Goal: Navigation & Orientation: Find specific page/section

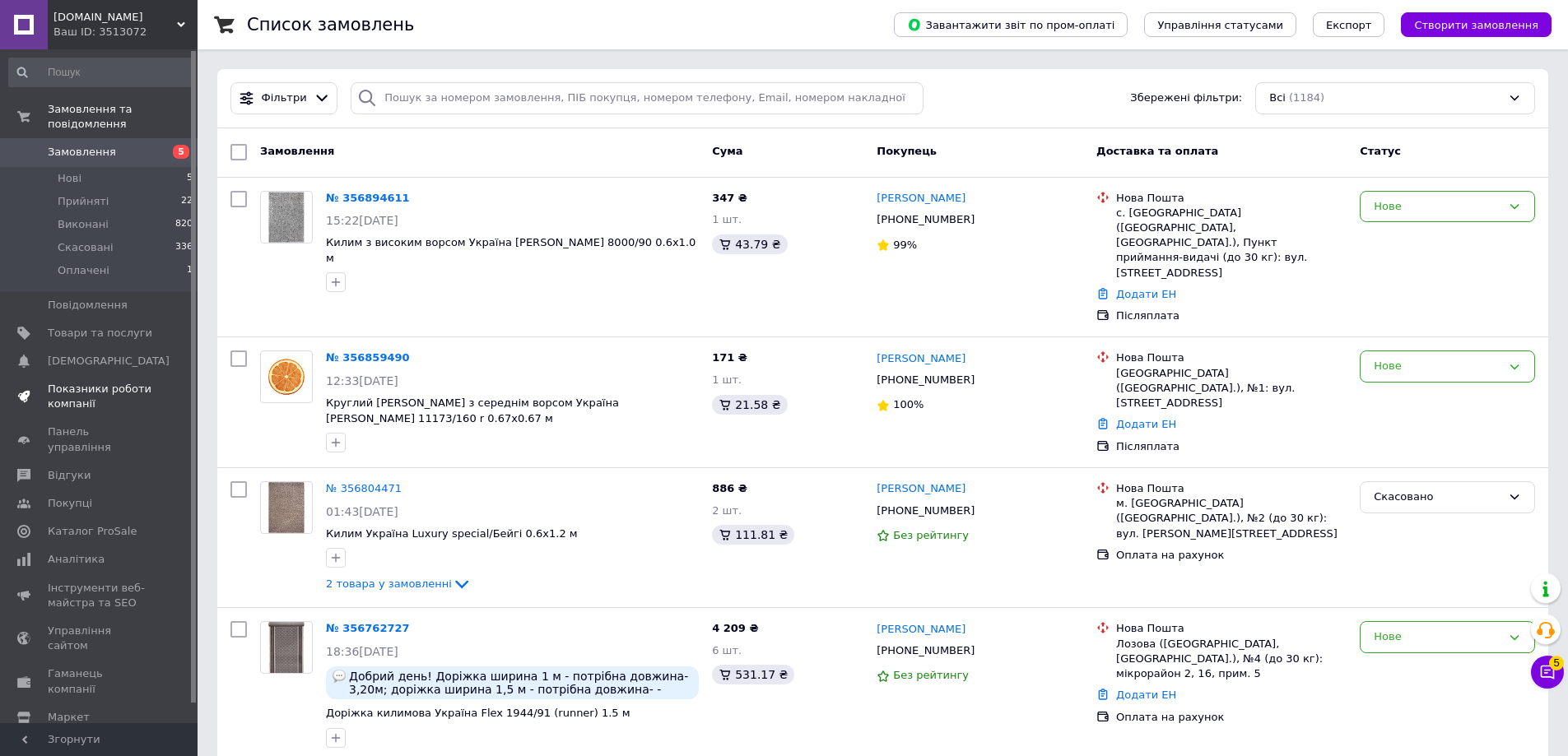
click at [108, 384] on span "Показники роботи компанії" at bounding box center [101, 397] width 105 height 30
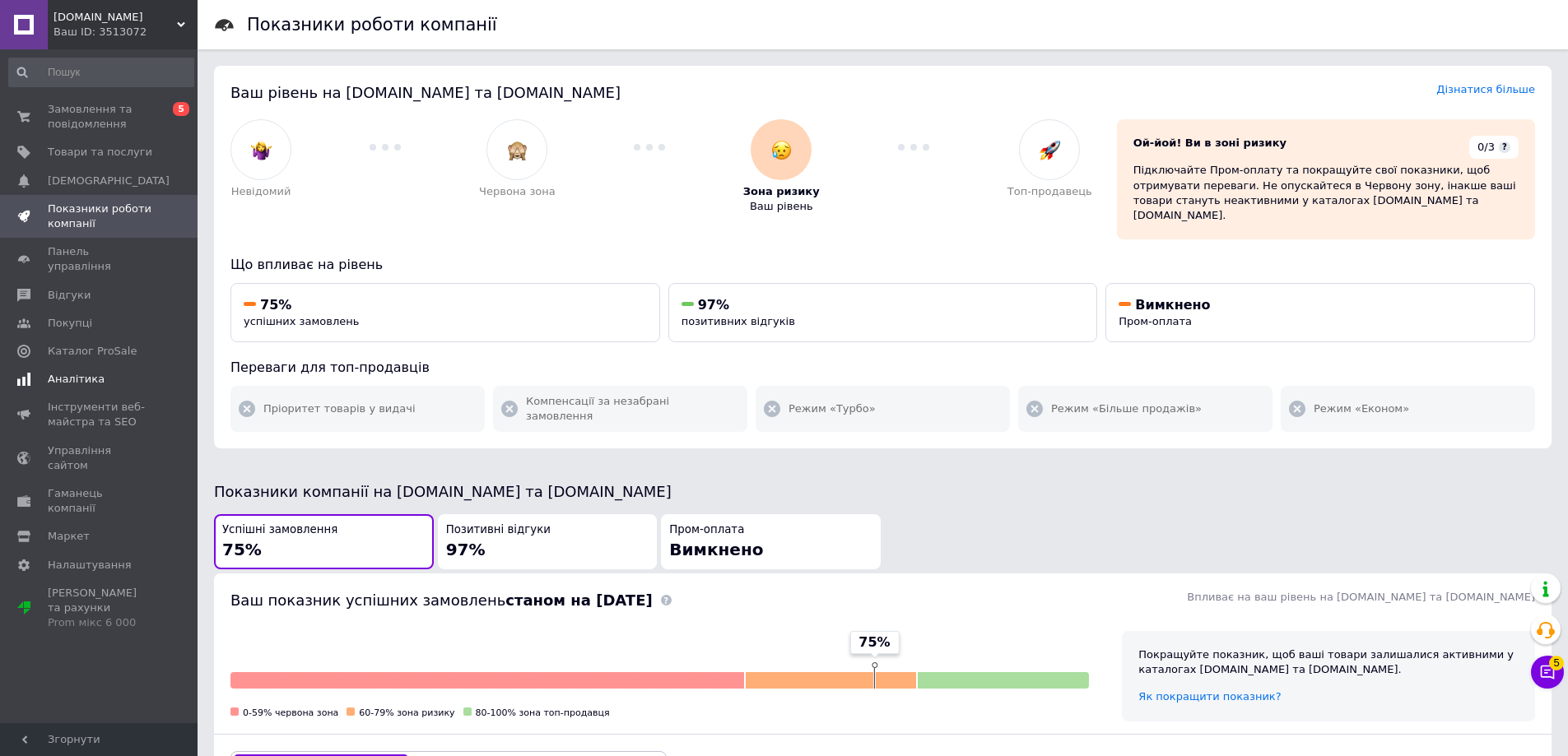
click at [81, 371] on span "Аналітика" at bounding box center [76, 378] width 57 height 15
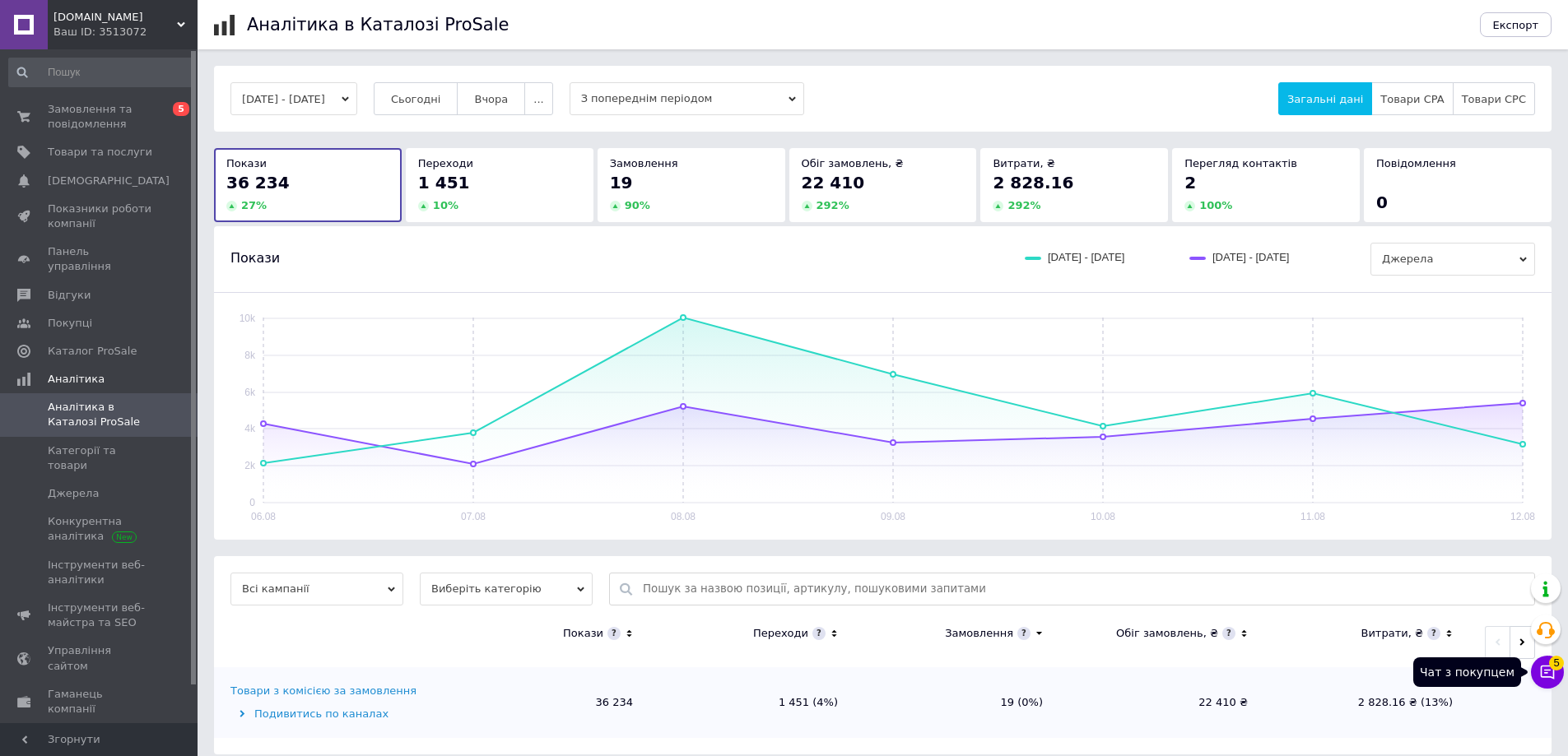
click at [1550, 675] on icon at bounding box center [1547, 671] width 17 height 17
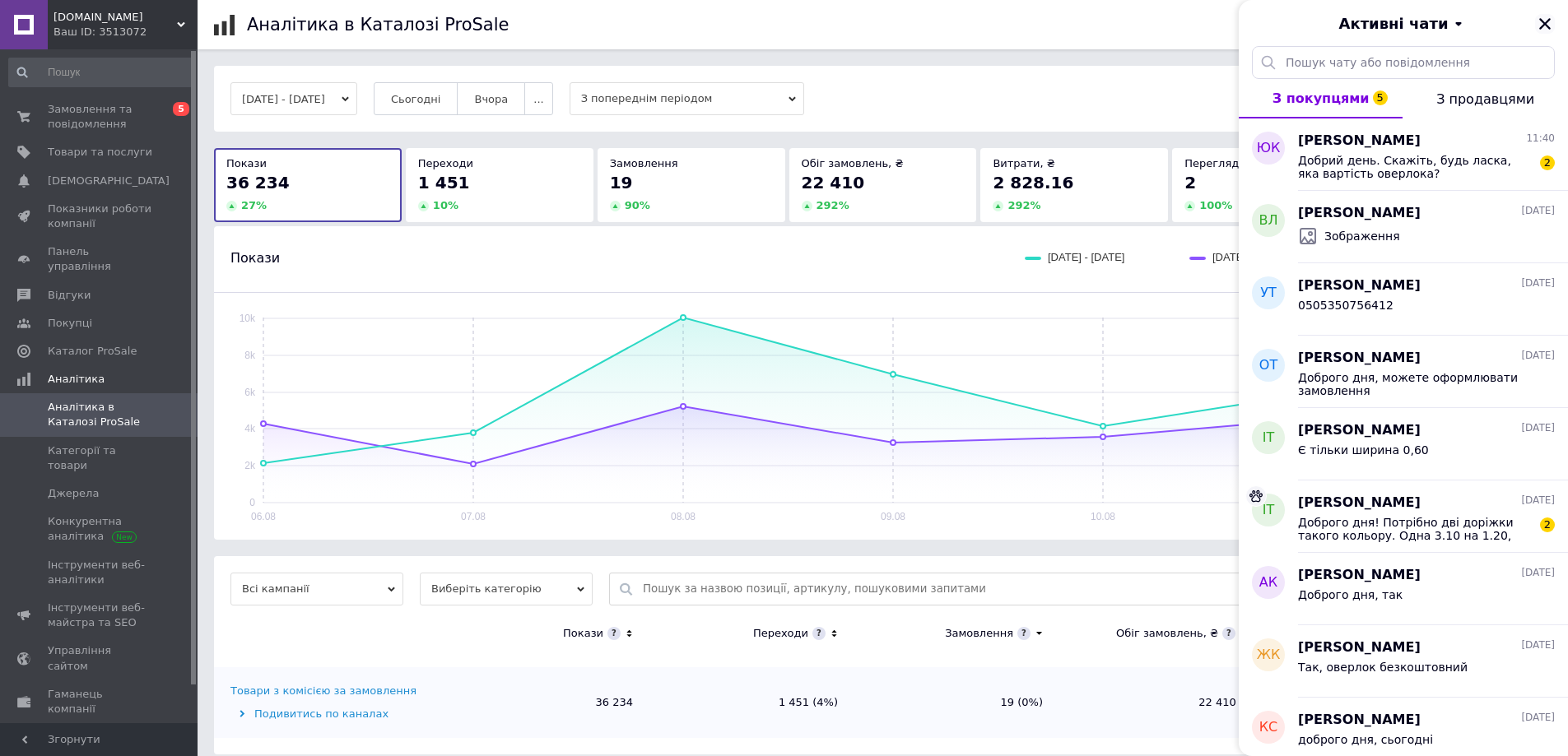
click at [1545, 28] on icon "Закрити" at bounding box center [1544, 24] width 15 height 15
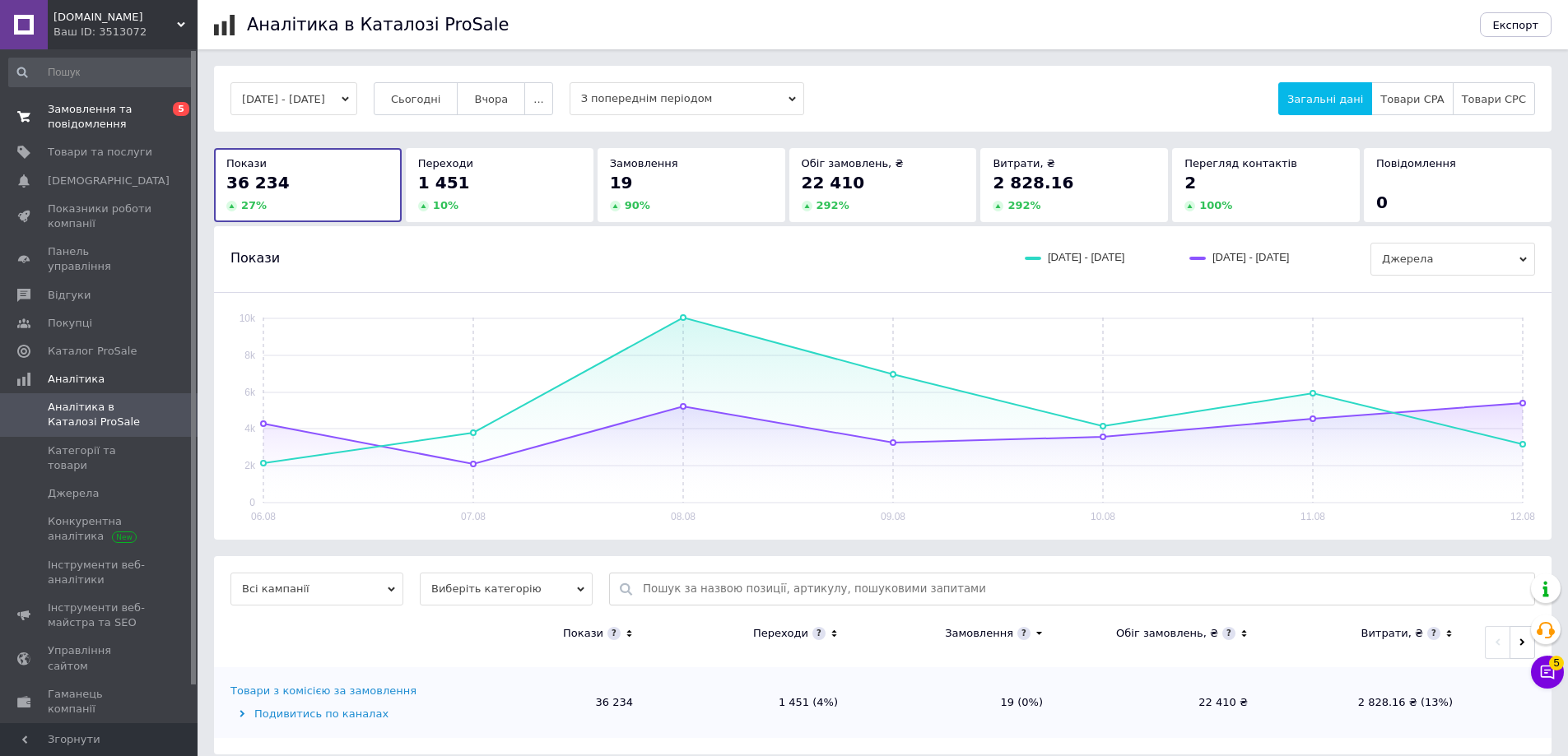
click at [116, 105] on span "Замовлення та повідомлення" at bounding box center [101, 117] width 105 height 30
